Goal: Task Accomplishment & Management: Manage account settings

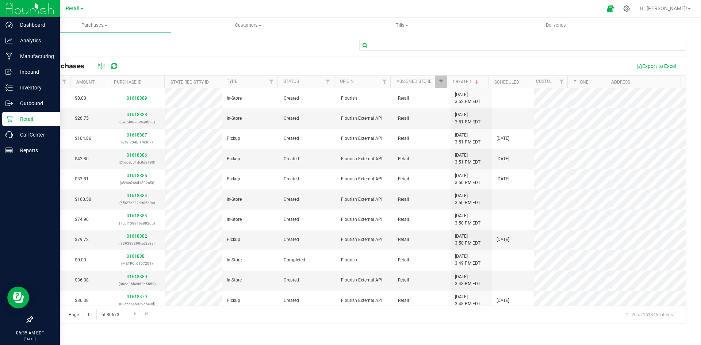
click at [11, 117] on icon at bounding box center [8, 118] width 7 height 7
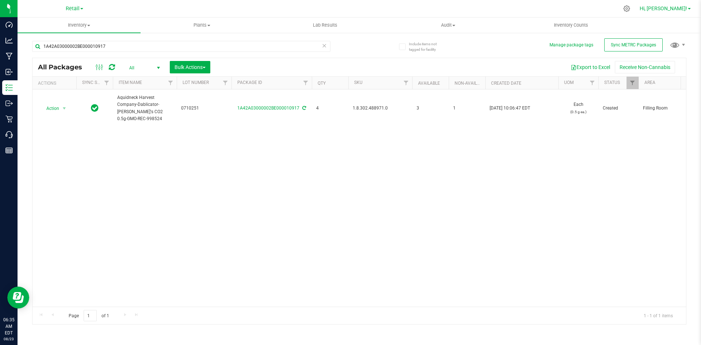
click at [668, 9] on span "Hi, [PERSON_NAME]!" at bounding box center [662, 8] width 47 height 6
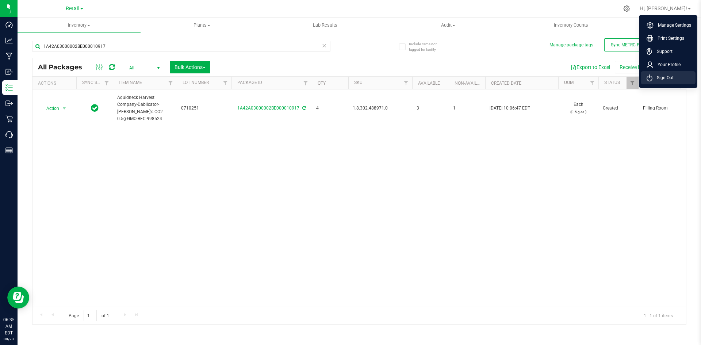
click at [668, 76] on span "Sign Out" at bounding box center [662, 77] width 21 height 7
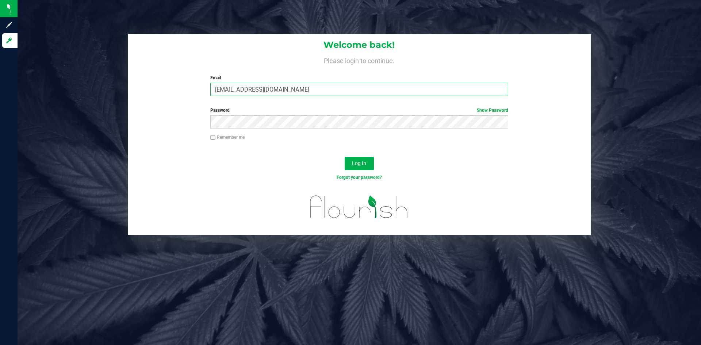
click at [355, 86] on input "[EMAIL_ADDRESS][DOMAIN_NAME]" at bounding box center [358, 89] width 297 height 13
type input "[EMAIL_ADDRESS][DOMAIN_NAME]"
click at [361, 161] on span "Log In" at bounding box center [359, 163] width 14 height 6
